Goal: Register for event/course

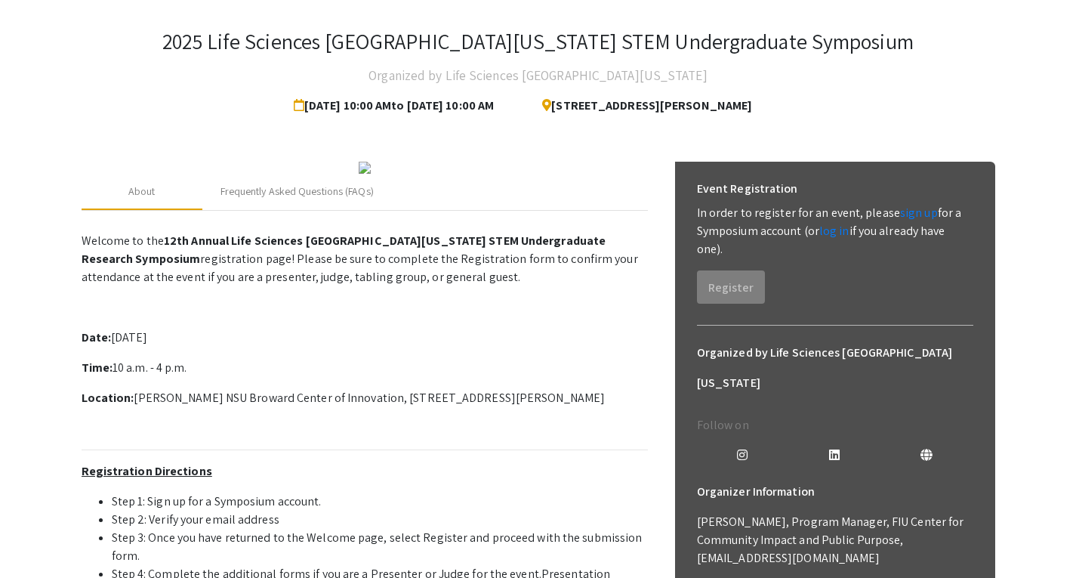
scroll to position [72, 0]
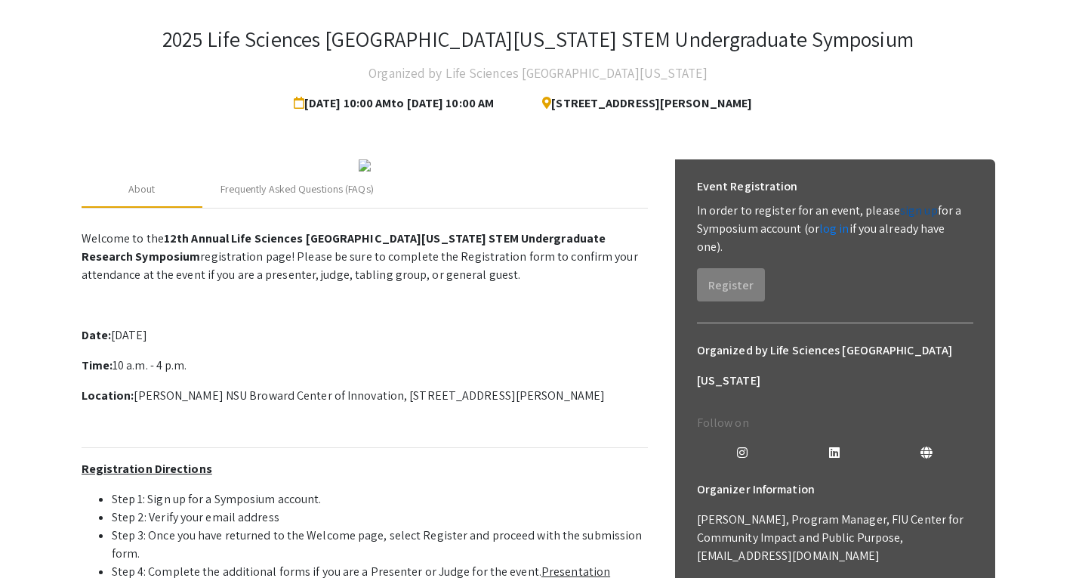
click at [917, 207] on link "sign up" at bounding box center [919, 210] width 38 height 16
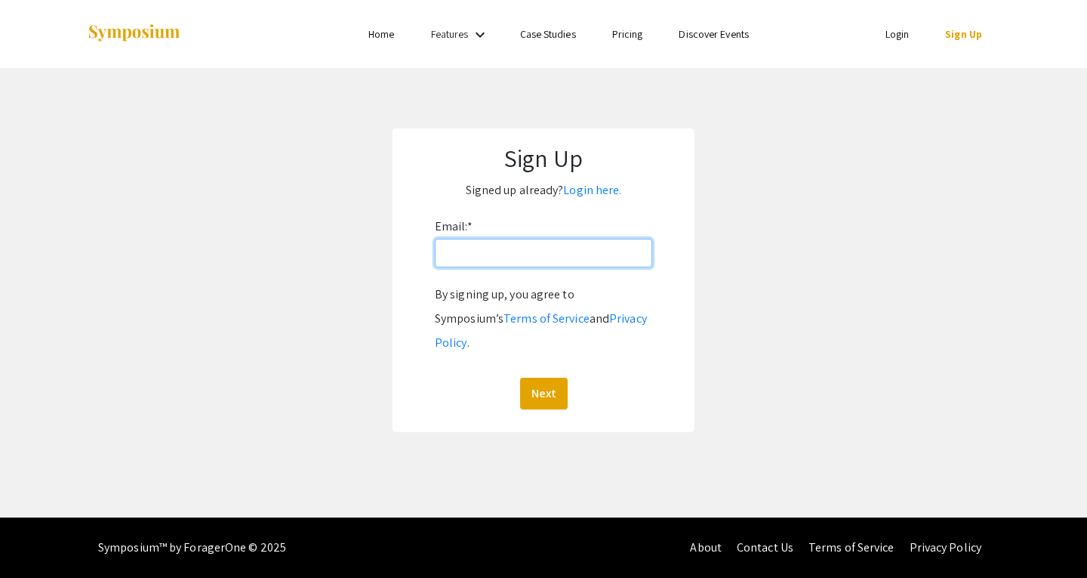
click at [572, 246] on input "Email: *" at bounding box center [543, 253] width 217 height 29
type input "[EMAIL_ADDRESS][DOMAIN_NAME]"
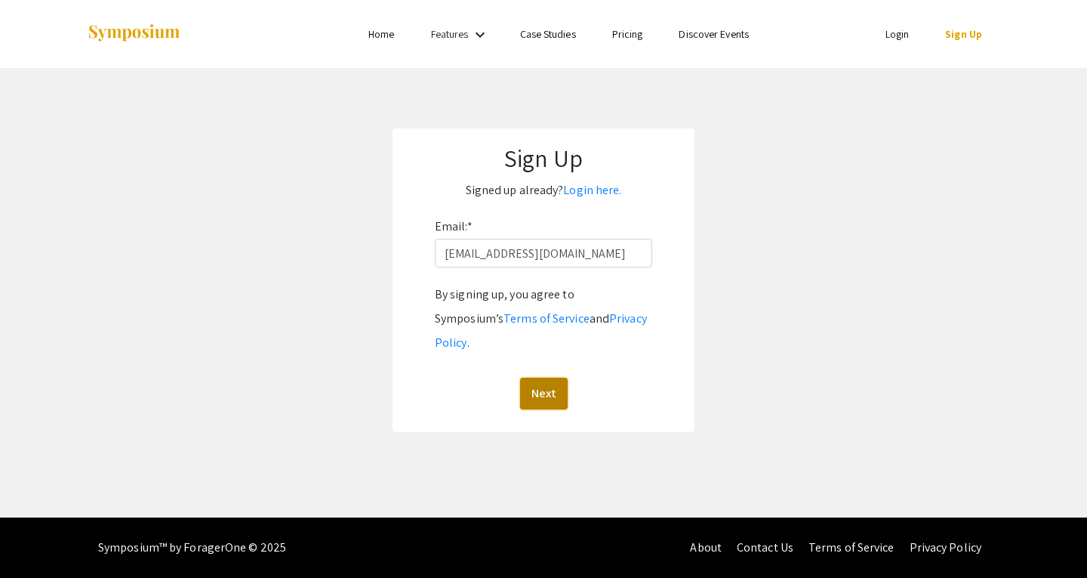
click at [547, 377] on button "Next" at bounding box center [544, 393] width 48 height 32
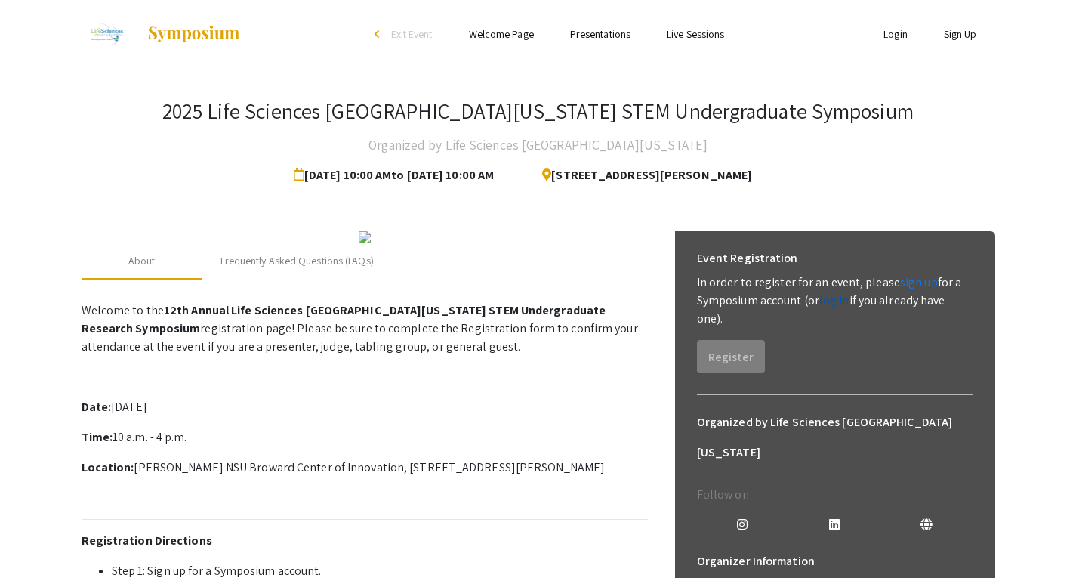
click at [835, 296] on link "log in" at bounding box center [834, 300] width 30 height 16
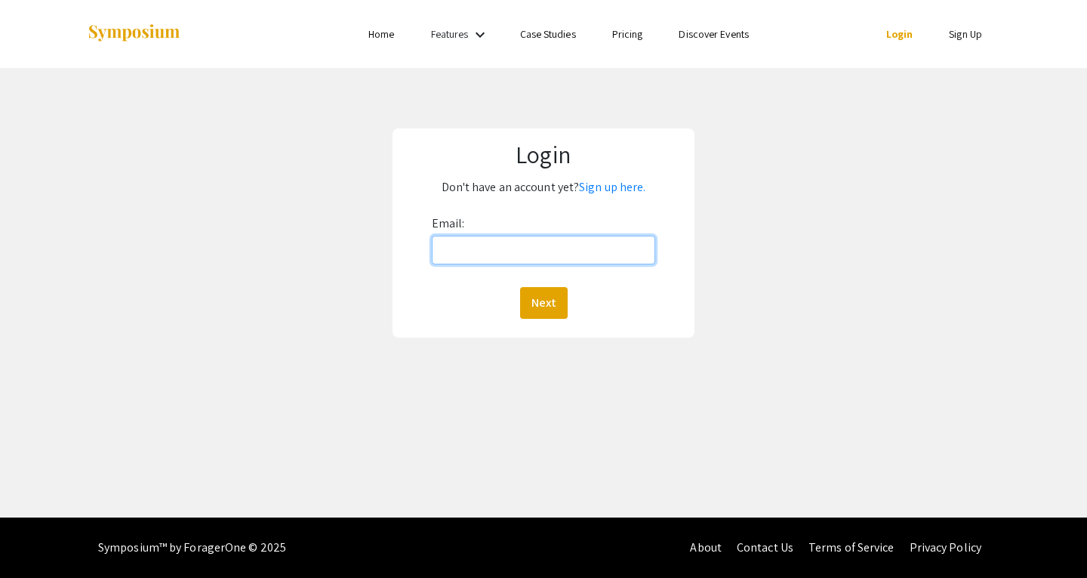
click at [582, 240] on input "Email:" at bounding box center [544, 250] width 224 height 29
type input "[EMAIL_ADDRESS][DOMAIN_NAME]"
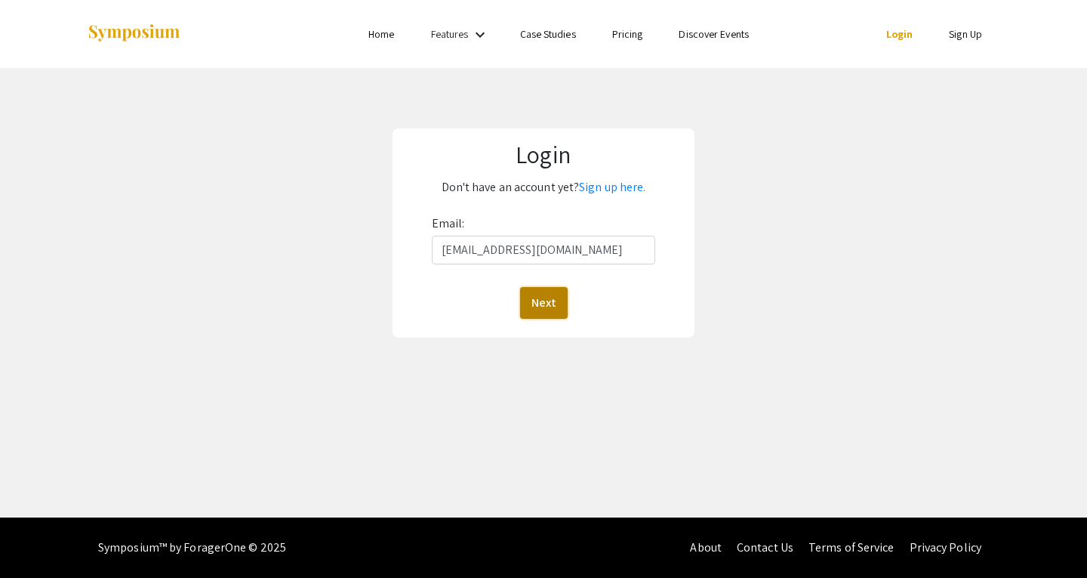
click at [551, 301] on button "Next" at bounding box center [544, 303] width 48 height 32
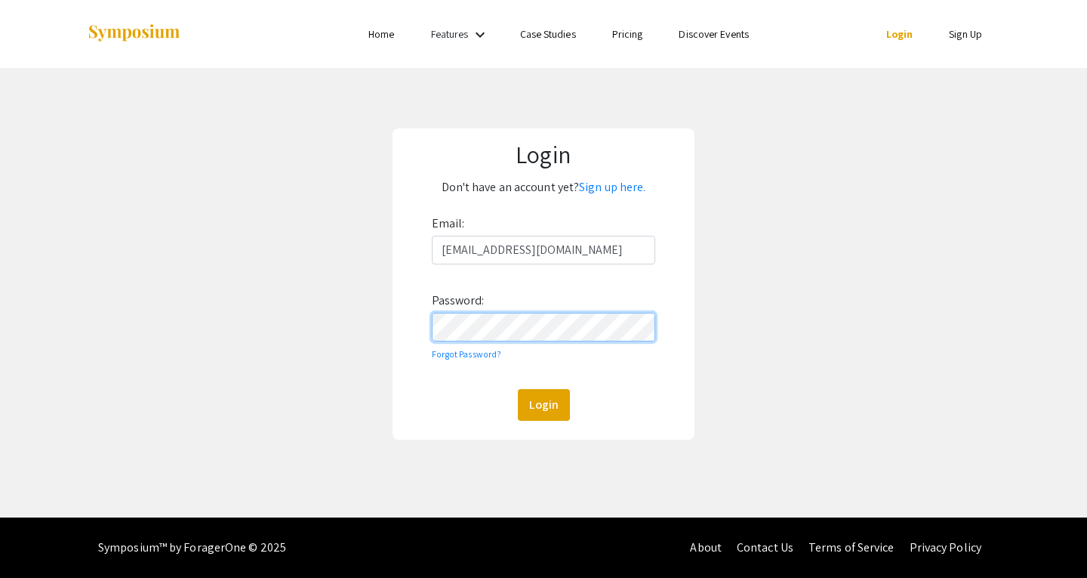
click at [518, 389] on button "Login" at bounding box center [544, 405] width 52 height 32
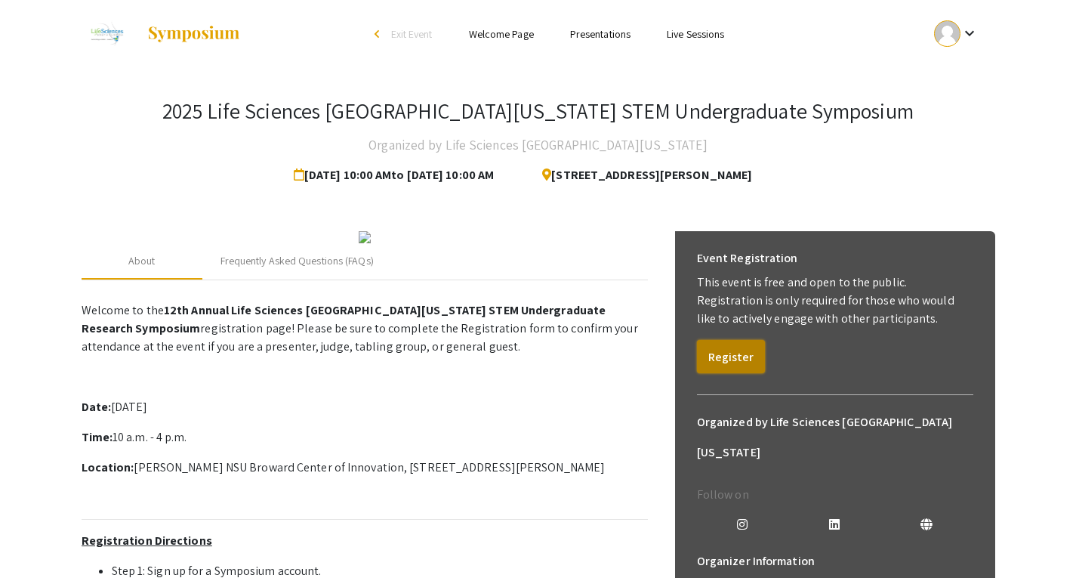
click at [735, 367] on button "Register" at bounding box center [731, 356] width 68 height 33
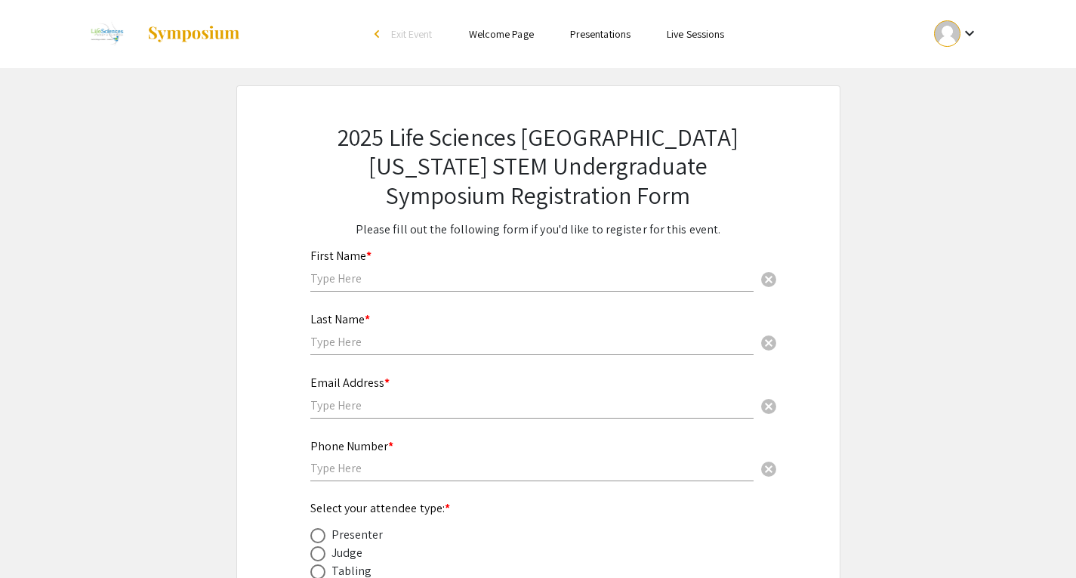
drag, startPoint x: 362, startPoint y: 292, endPoint x: 355, endPoint y: 276, distance: 17.9
click at [355, 276] on div "First Name * cancel" at bounding box center [531, 270] width 443 height 72
click at [355, 276] on input "text" at bounding box center [531, 278] width 443 height 16
type input "Shayir"
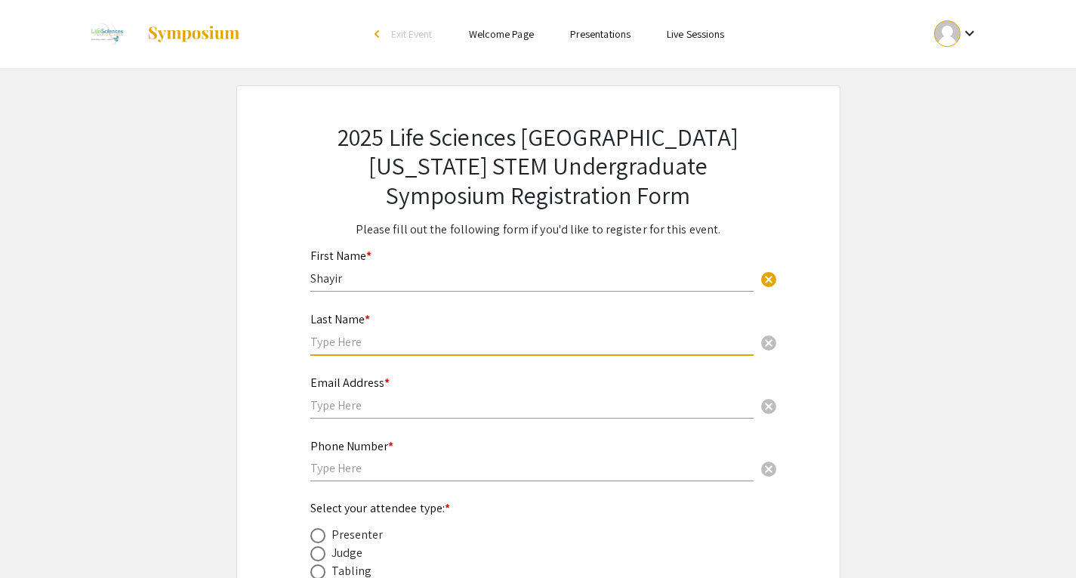
click at [359, 343] on input "text" at bounding box center [531, 342] width 443 height 16
type input "[PERSON_NAME]"
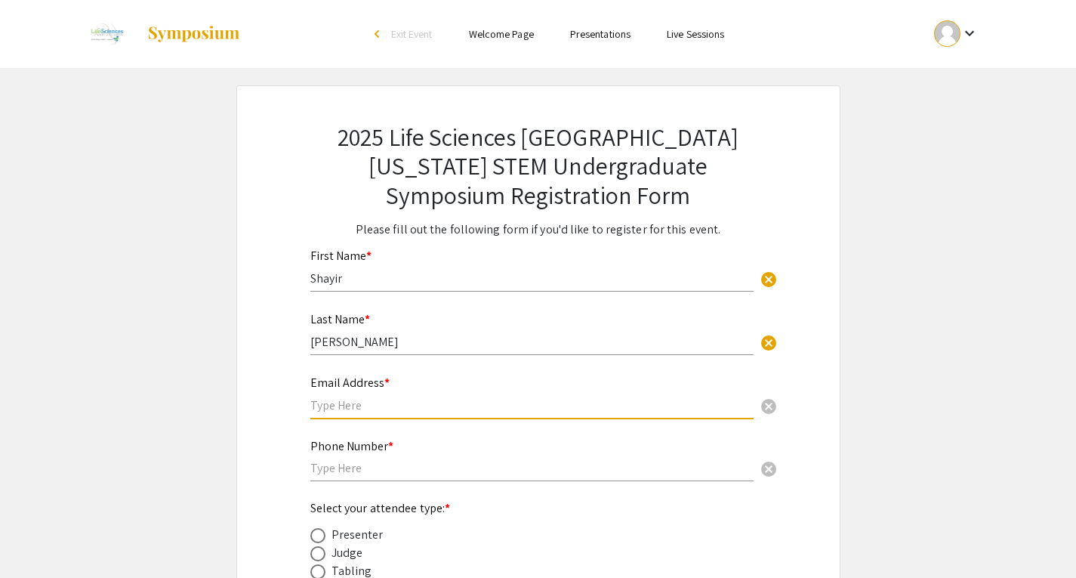
click at [324, 405] on input "text" at bounding box center [531, 405] width 443 height 16
type input "[EMAIL_ADDRESS][DOMAIN_NAME]"
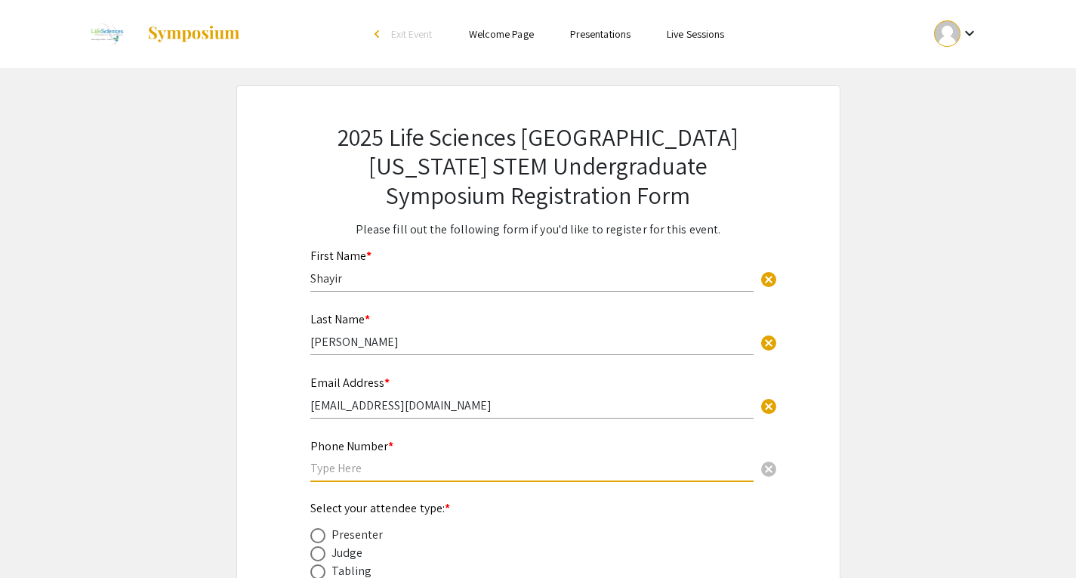
click at [355, 464] on input "text" at bounding box center [531, 468] width 443 height 16
type input "8"
type input "7864433404"
click at [260, 474] on div "2025 Life Sciences [GEOGRAPHIC_DATA][US_STATE] STEM Undergraduate Symposium Reg…" at bounding box center [538, 394] width 604 height 618
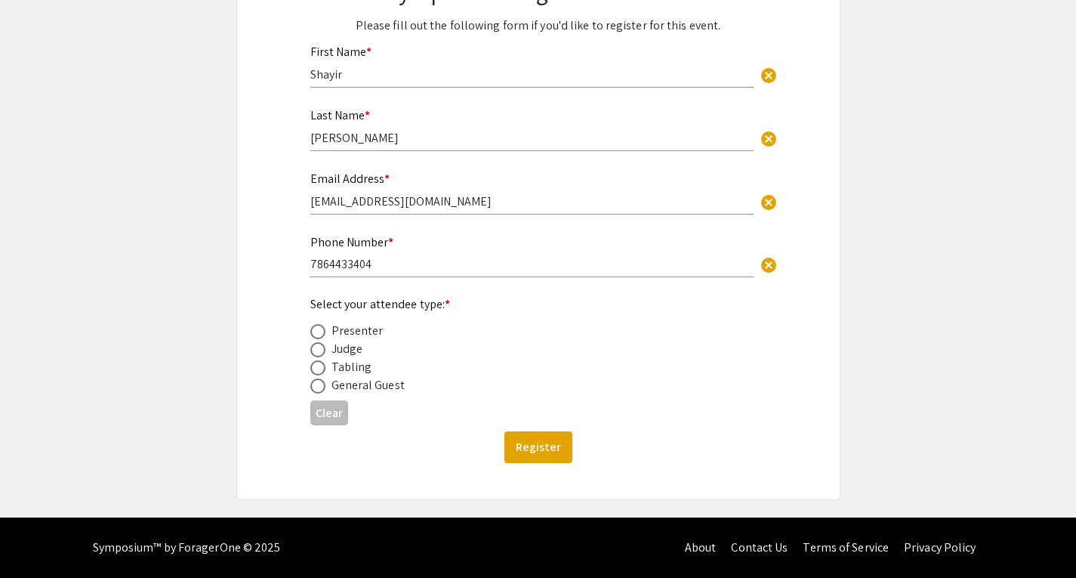
click at [337, 335] on div "Presenter" at bounding box center [357, 331] width 52 height 18
click at [322, 327] on span at bounding box center [317, 331] width 15 height 15
click at [322, 327] on input "radio" at bounding box center [317, 331] width 15 height 15
radio input "true"
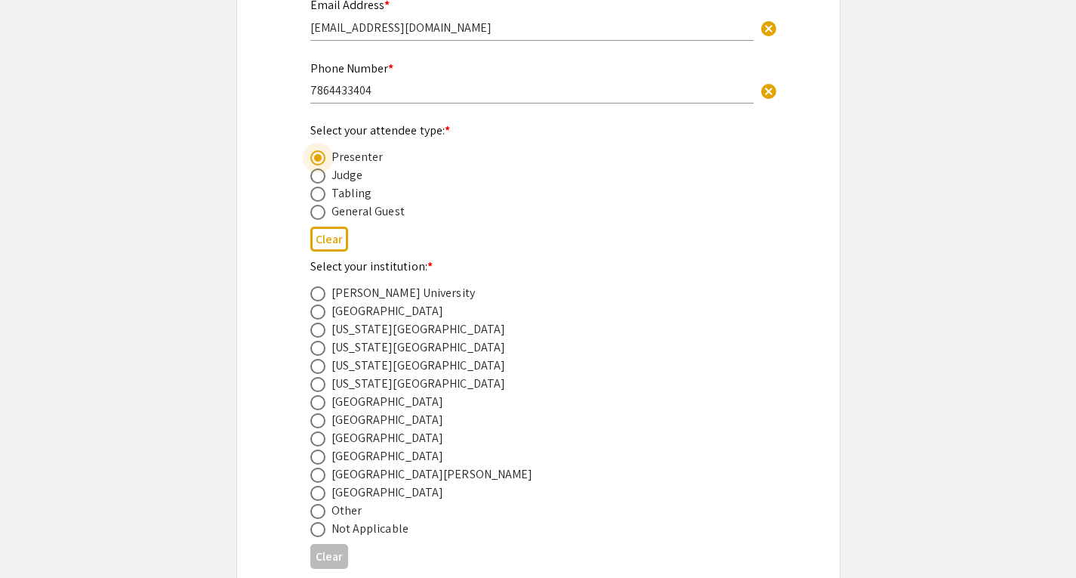
scroll to position [378, 0]
click at [317, 366] on span at bounding box center [317, 365] width 15 height 15
click at [317, 366] on input "radio" at bounding box center [317, 365] width 15 height 15
radio input "true"
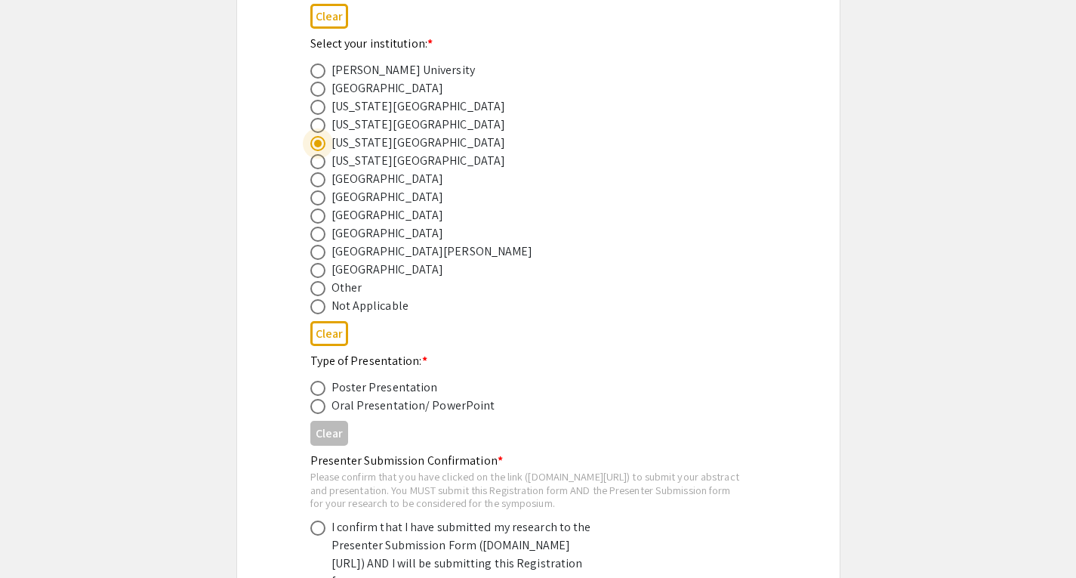
scroll to position [602, 0]
click at [316, 404] on span at bounding box center [317, 404] width 15 height 15
click at [316, 404] on input "radio" at bounding box center [317, 404] width 15 height 15
radio input "true"
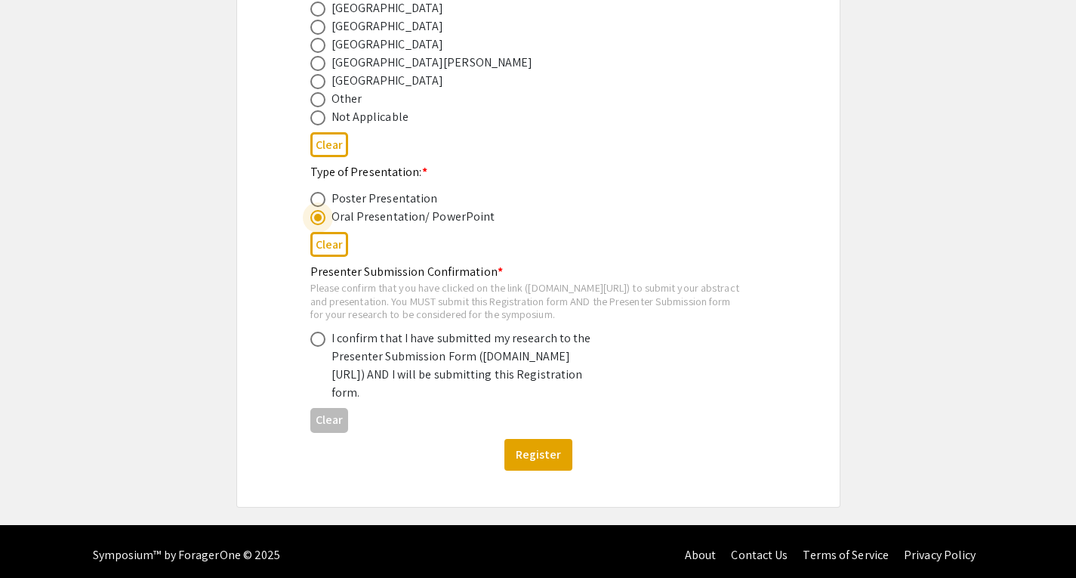
scroll to position [790, 0]
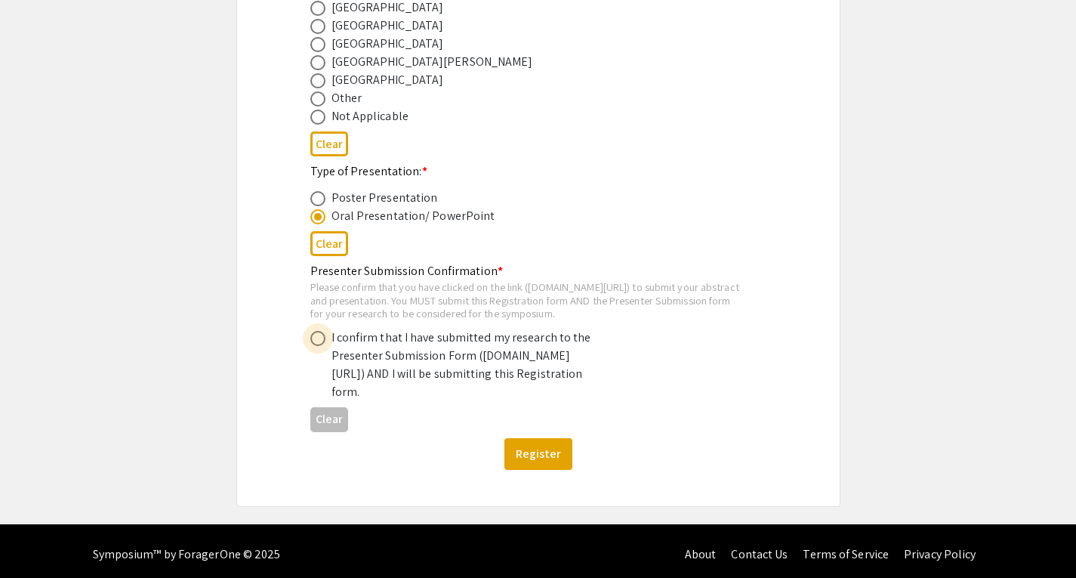
click at [321, 346] on span at bounding box center [317, 338] width 15 height 15
click at [321, 346] on input "radio" at bounding box center [317, 338] width 15 height 15
radio input "true"
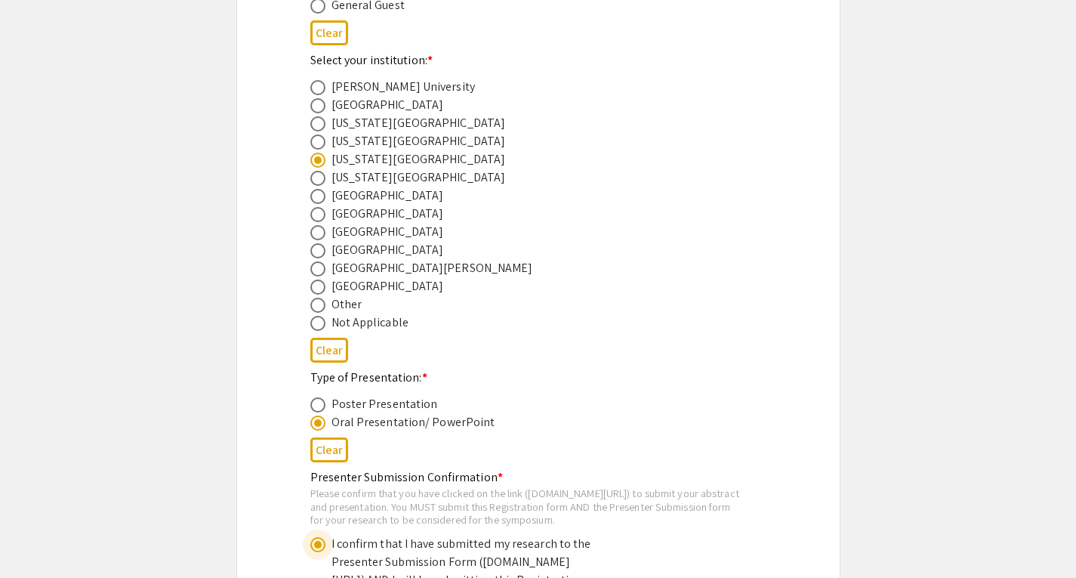
scroll to position [581, 0]
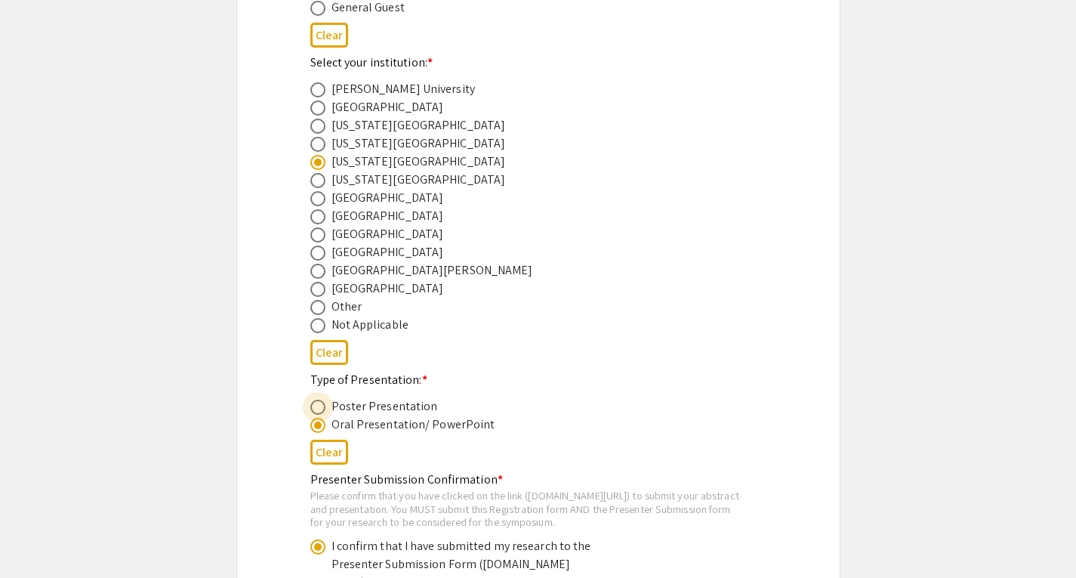
click at [313, 405] on span at bounding box center [317, 406] width 15 height 15
click at [313, 405] on input "radio" at bounding box center [317, 406] width 15 height 15
radio input "true"
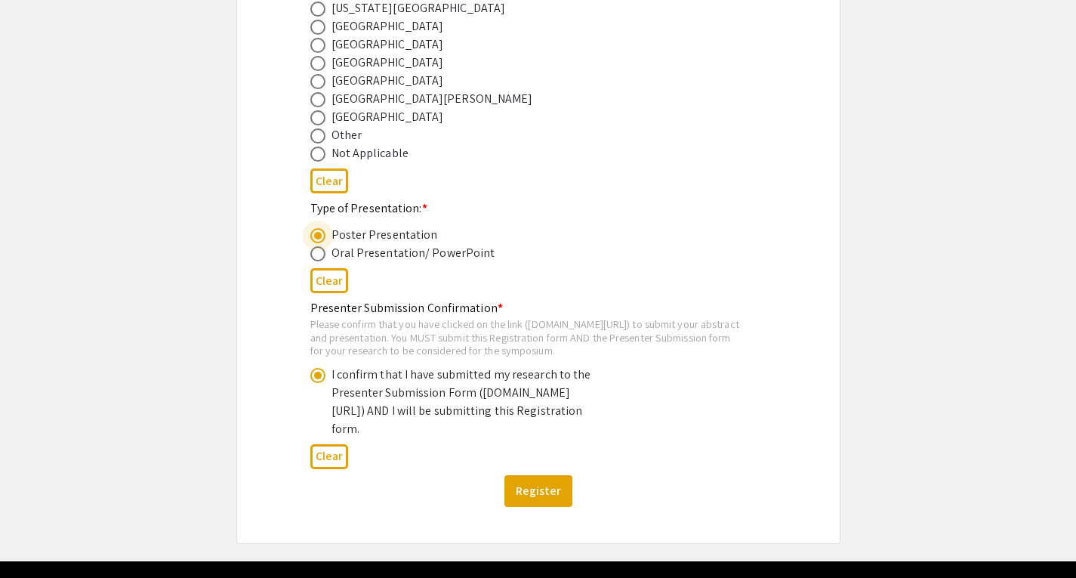
scroll to position [753, 0]
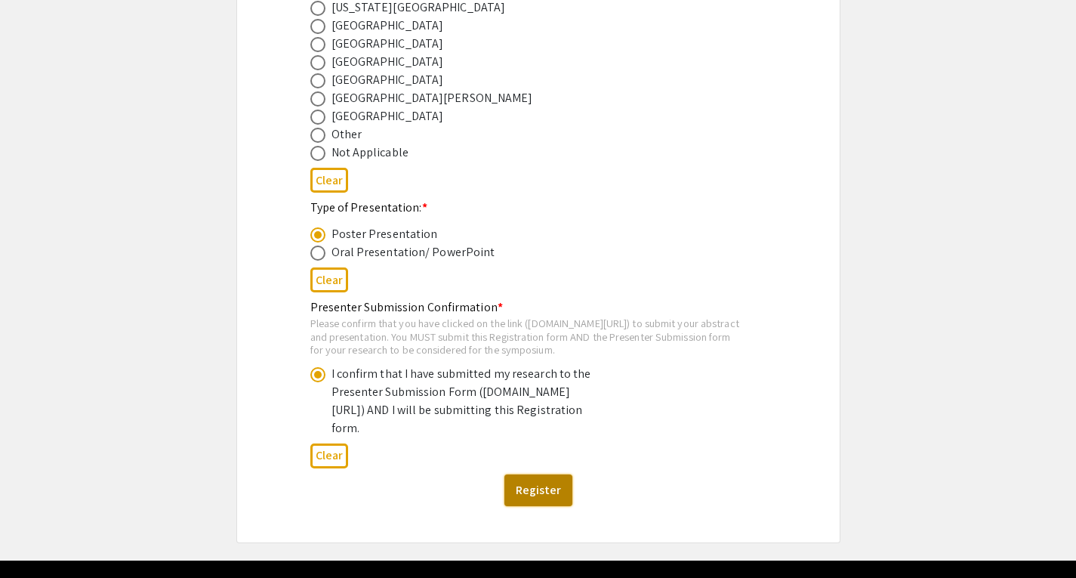
click at [522, 506] on button "Register" at bounding box center [538, 490] width 68 height 32
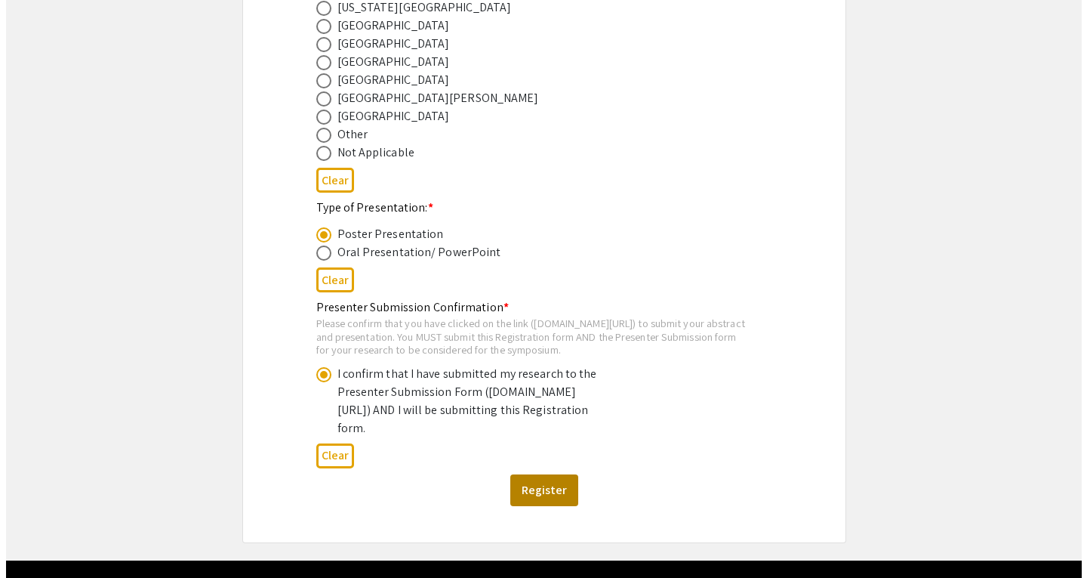
scroll to position [0, 0]
